Goal: Check status: Check status

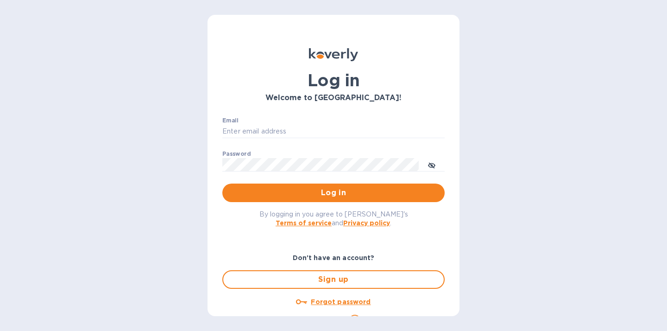
click at [263, 118] on div "Email ​" at bounding box center [333, 133] width 222 height 33
click at [265, 127] on input "Email" at bounding box center [333, 132] width 222 height 14
type input "jenny@balancedbusinessgroup.com"
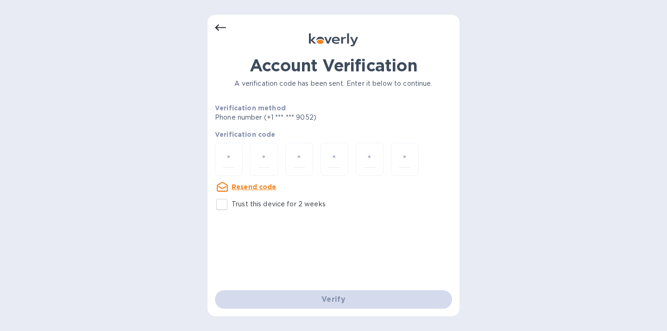
click at [204, 153] on div "Account Verification A verification code has been sent. Enter it below to conti…" at bounding box center [333, 165] width 667 height 331
click at [223, 159] on input "number" at bounding box center [229, 159] width 12 height 17
type input "8"
type input "4"
type input "1"
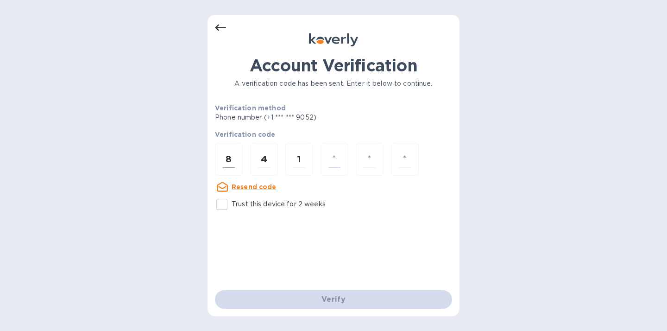
type input "7"
type input "6"
type input "4"
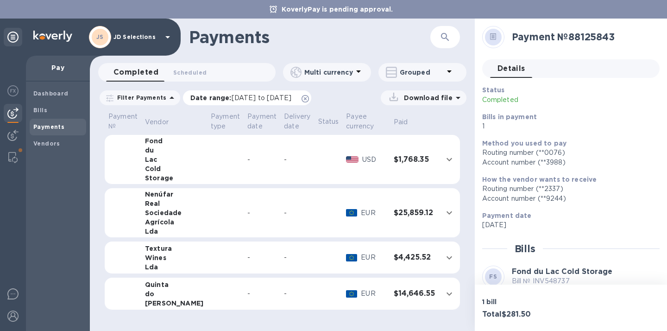
click at [309, 96] on icon at bounding box center [305, 98] width 7 height 7
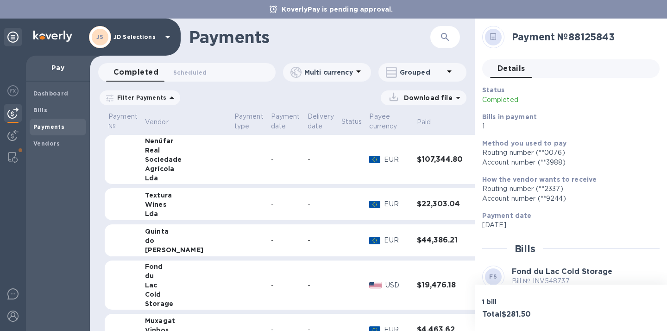
click at [103, 99] on div "Filter Payments" at bounding box center [140, 97] width 81 height 15
click at [110, 98] on icon at bounding box center [109, 98] width 7 height 7
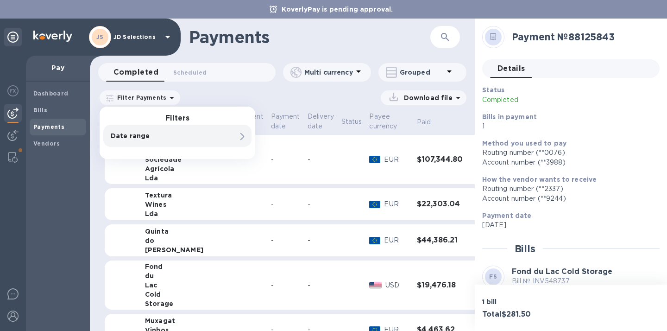
click at [127, 133] on p "Date range" at bounding box center [162, 135] width 102 height 9
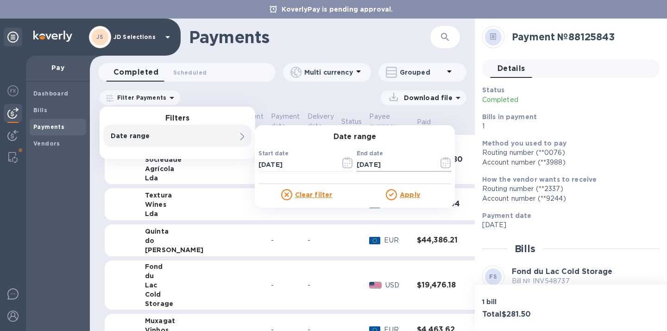
click at [451, 164] on icon "button" at bounding box center [446, 162] width 10 height 11
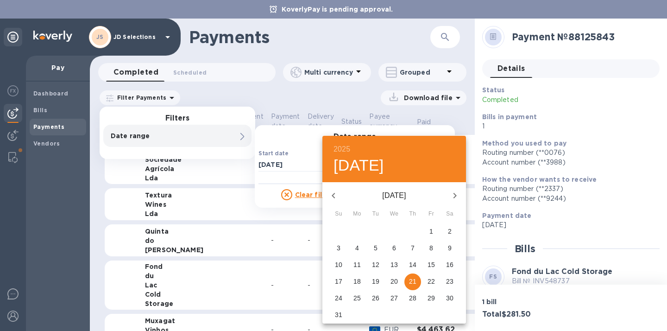
click at [329, 195] on icon "button" at bounding box center [333, 195] width 11 height 11
click at [330, 195] on icon "button" at bounding box center [333, 195] width 11 height 11
click at [330, 194] on icon "button" at bounding box center [333, 195] width 11 height 11
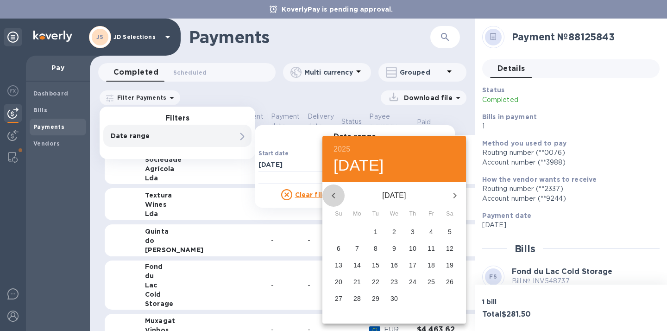
click at [330, 194] on icon "button" at bounding box center [333, 195] width 11 height 11
click at [452, 192] on icon "button" at bounding box center [455, 195] width 11 height 11
click at [451, 230] on p "1" at bounding box center [450, 231] width 4 height 9
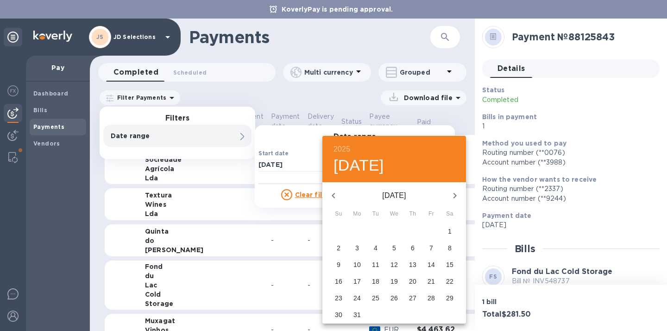
type input "[DATE]"
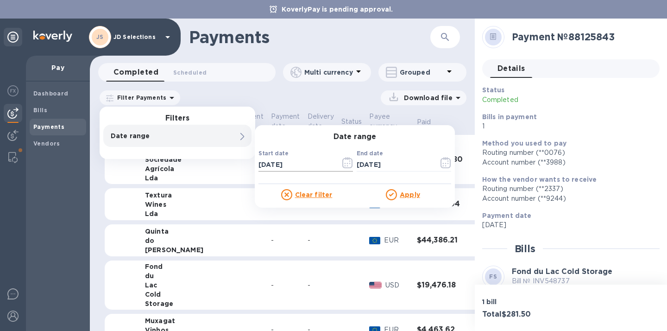
click at [349, 161] on icon "button" at bounding box center [349, 160] width 1 height 1
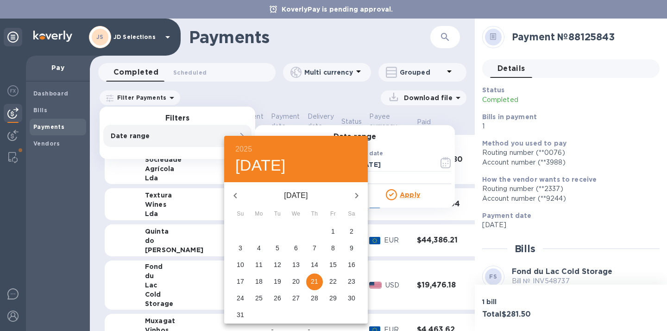
click at [235, 197] on icon "button" at bounding box center [235, 195] width 11 height 11
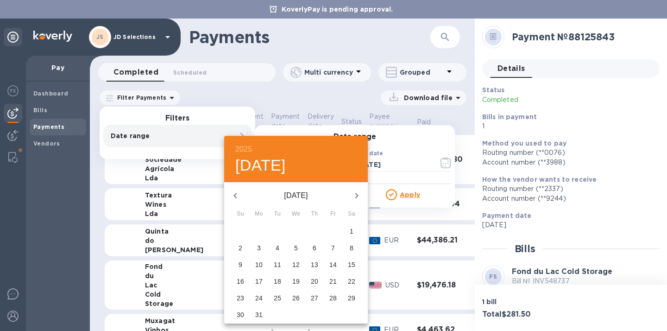
click at [352, 229] on p "1" at bounding box center [352, 231] width 4 height 9
type input "[DATE]"
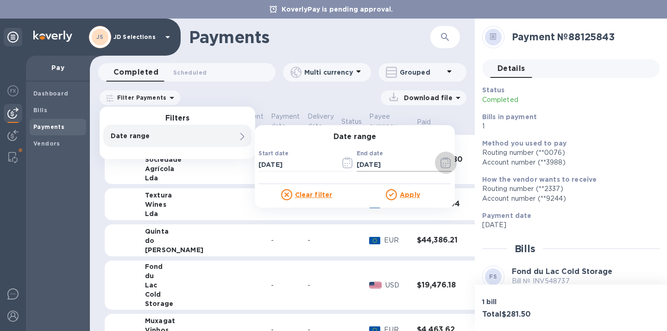
click at [443, 162] on icon "button" at bounding box center [446, 162] width 11 height 11
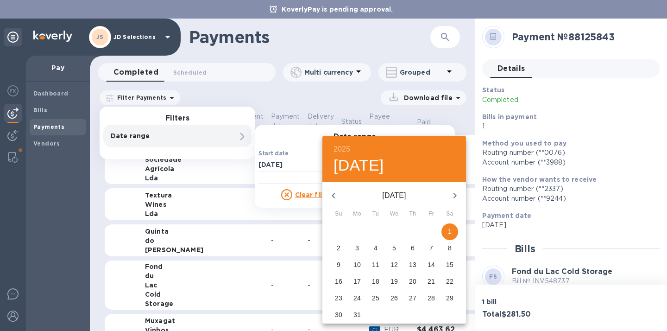
click at [459, 198] on icon "button" at bounding box center [455, 195] width 11 height 11
click at [396, 298] on p "30" at bounding box center [394, 297] width 7 height 9
type input "[DATE]"
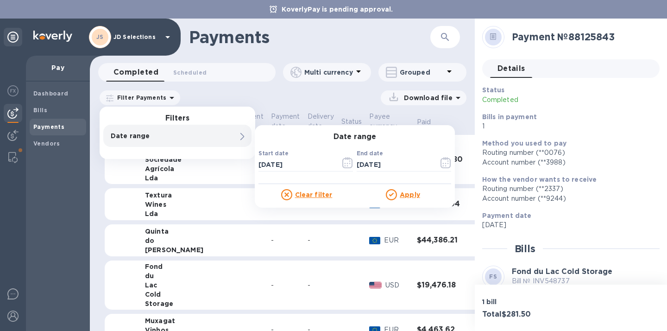
click at [405, 195] on u "Apply" at bounding box center [410, 194] width 20 height 7
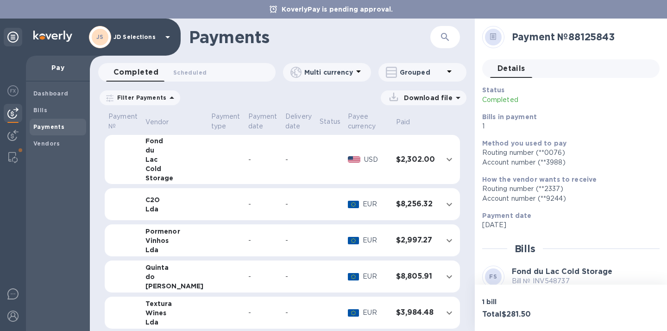
click at [0, 0] on div "Date range : [DATE] to [DATE]" at bounding box center [0, 0] width 0 height 0
click at [0, 0] on span "[DATE] to [DATE]" at bounding box center [0, 0] width 0 height 0
click at [0, 0] on input "[DATE]" at bounding box center [0, 0] width 0 height 0
click at [0, 0] on button "button" at bounding box center [0, 0] width 0 height 0
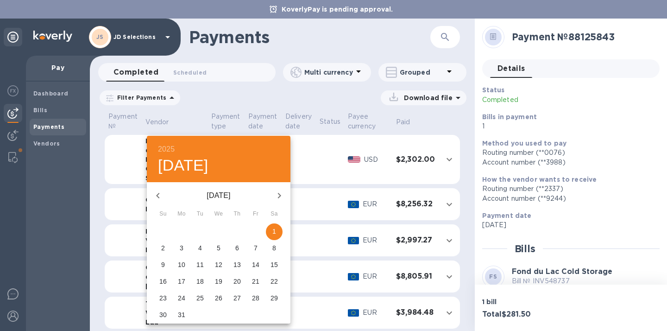
click at [281, 191] on icon "button" at bounding box center [279, 195] width 11 height 11
click at [169, 283] on span "20" at bounding box center [163, 281] width 17 height 9
type input "[DATE]"
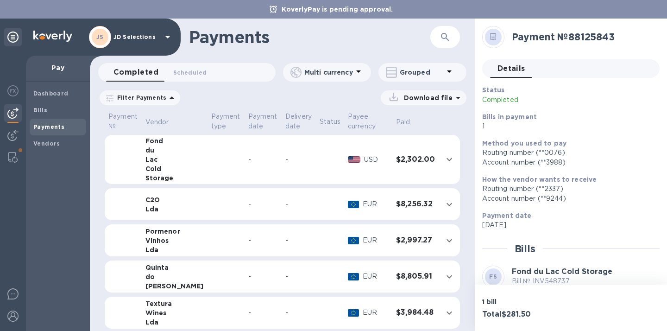
click at [0, 0] on button "button" at bounding box center [0, 0] width 0 height 0
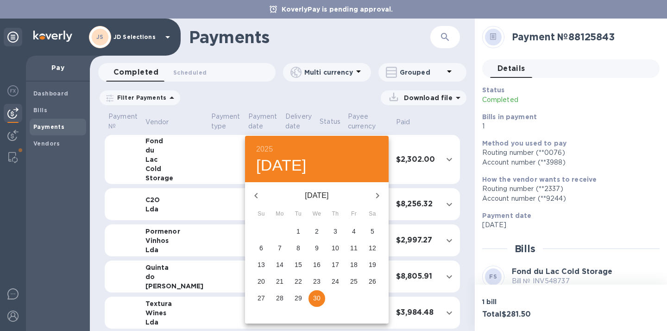
click at [377, 197] on icon "button" at bounding box center [377, 196] width 3 height 6
click at [368, 231] on span "3" at bounding box center [372, 231] width 17 height 9
type input "[DATE]"
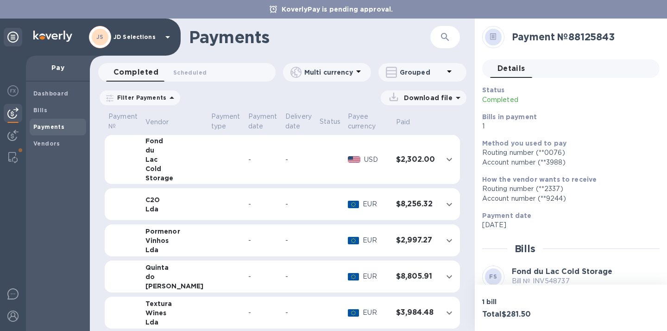
click at [0, 0] on u "Apply" at bounding box center [0, 0] width 0 height 0
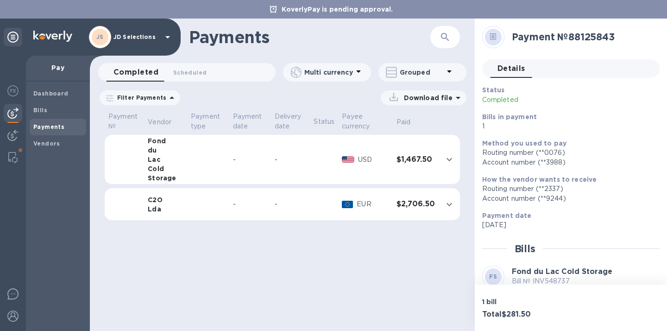
click at [163, 204] on div "Lda" at bounding box center [166, 208] width 36 height 9
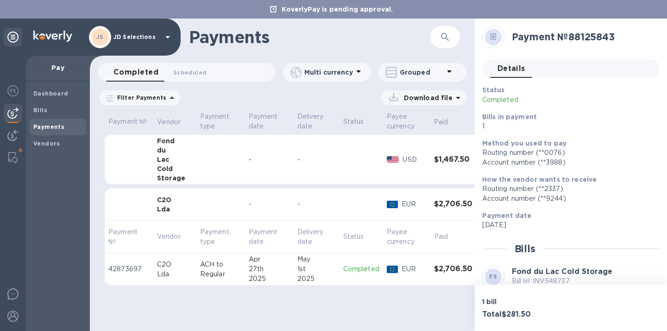
click at [204, 280] on td "ACH to Regular" at bounding box center [221, 269] width 49 height 32
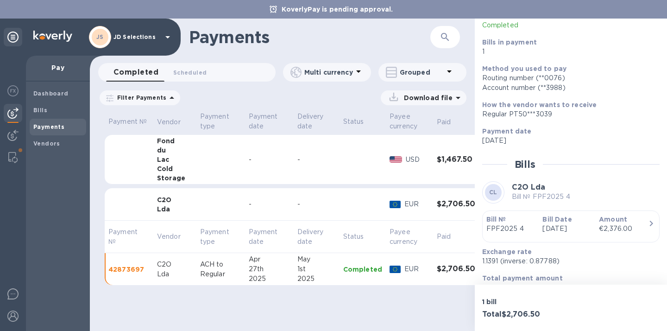
scroll to position [116, 0]
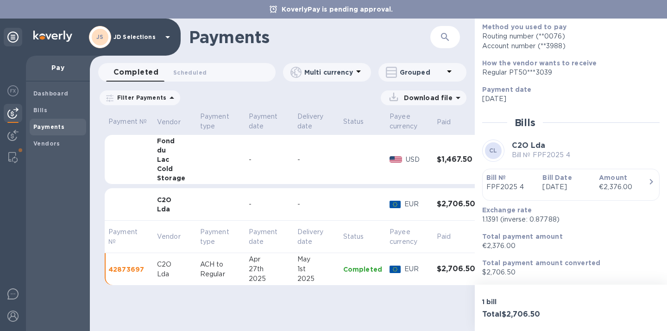
click at [545, 180] on b "Bill Date" at bounding box center [557, 177] width 29 height 7
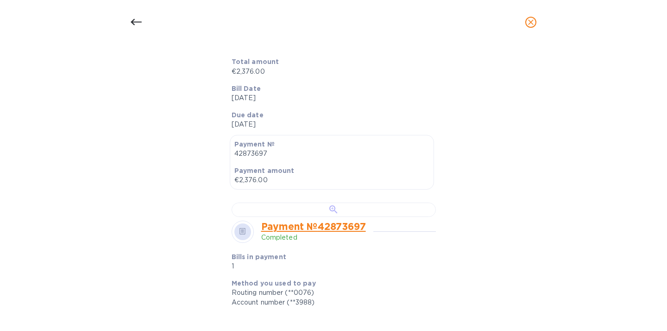
scroll to position [351, 0]
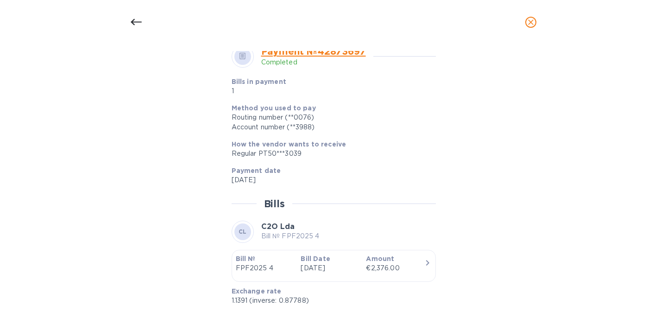
click at [332, 42] on div at bounding box center [334, 34] width 204 height 14
